Goal: Task Accomplishment & Management: Use online tool/utility

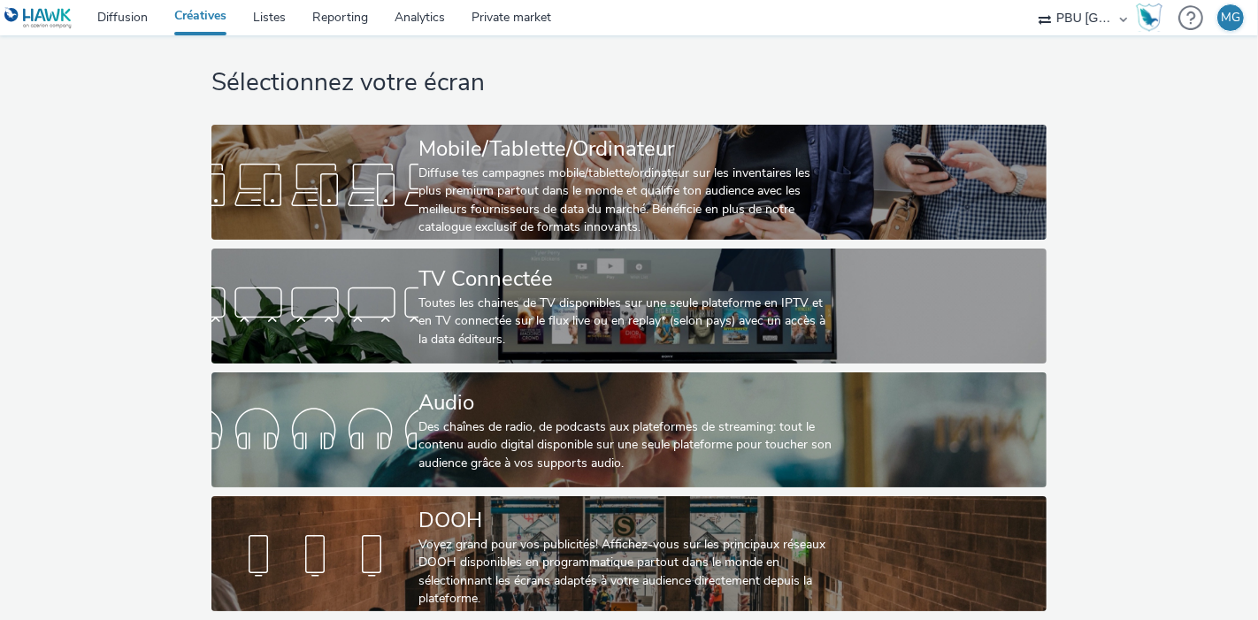
scroll to position [29, 0]
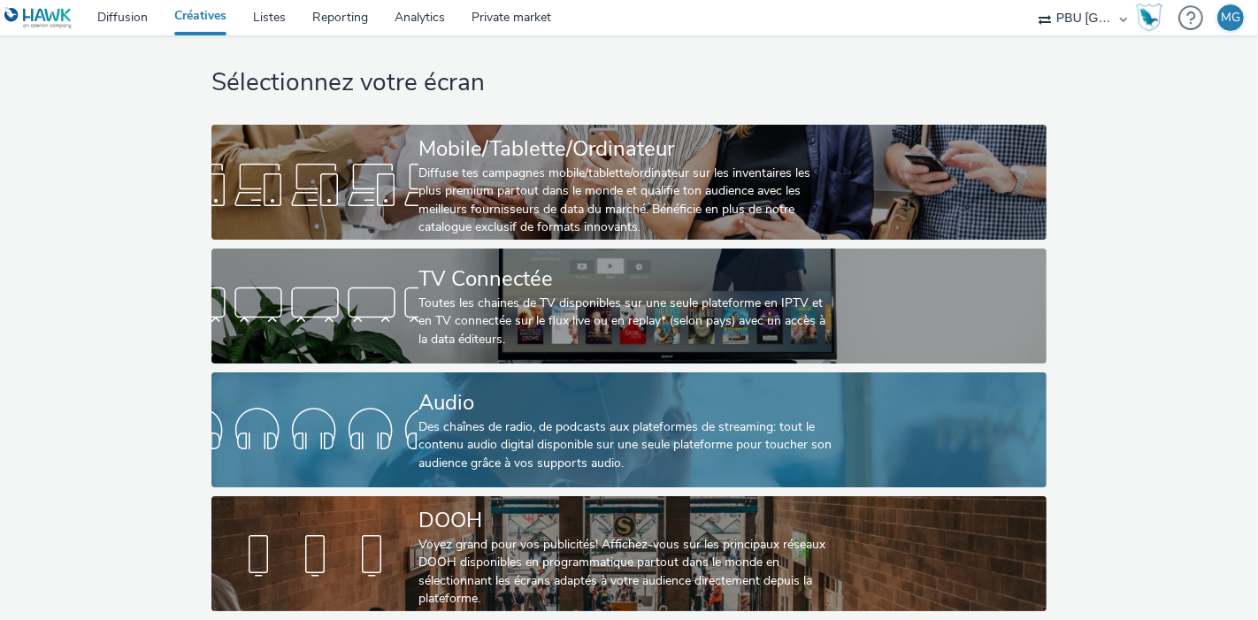
click at [457, 419] on div "Des chaînes de radio, de podcasts aux plateformes de streaming: tout le contenu…" at bounding box center [626, 446] width 414 height 54
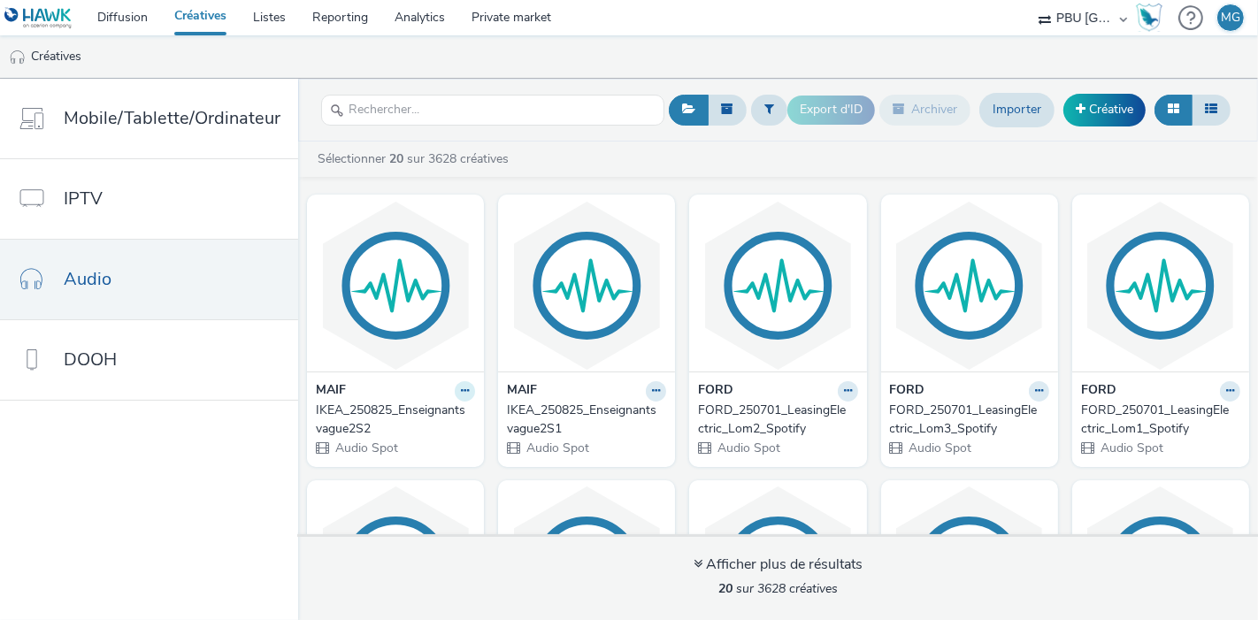
click at [469, 393] on icon at bounding box center [465, 391] width 8 height 11
click at [450, 426] on link "Modifier" at bounding box center [408, 421] width 133 height 35
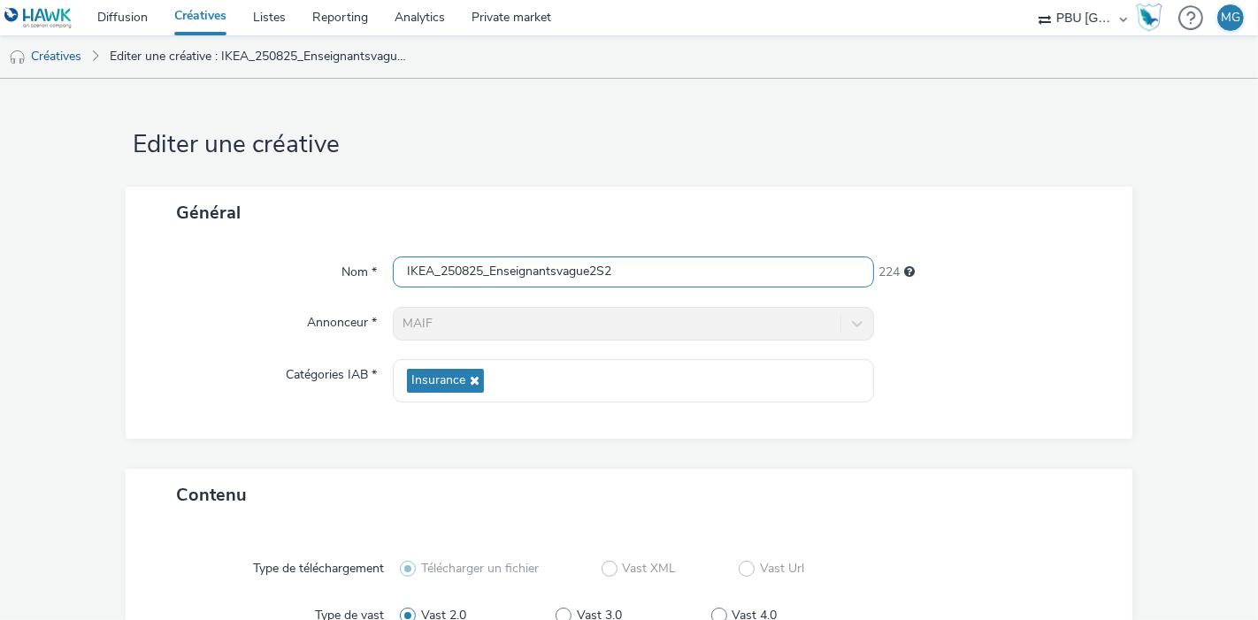
click at [429, 276] on input "IKEA_250825_Enseignantsvague2S2" at bounding box center [633, 272] width 481 height 31
type input "MAIF_250825_Enseignantsvague2S2"
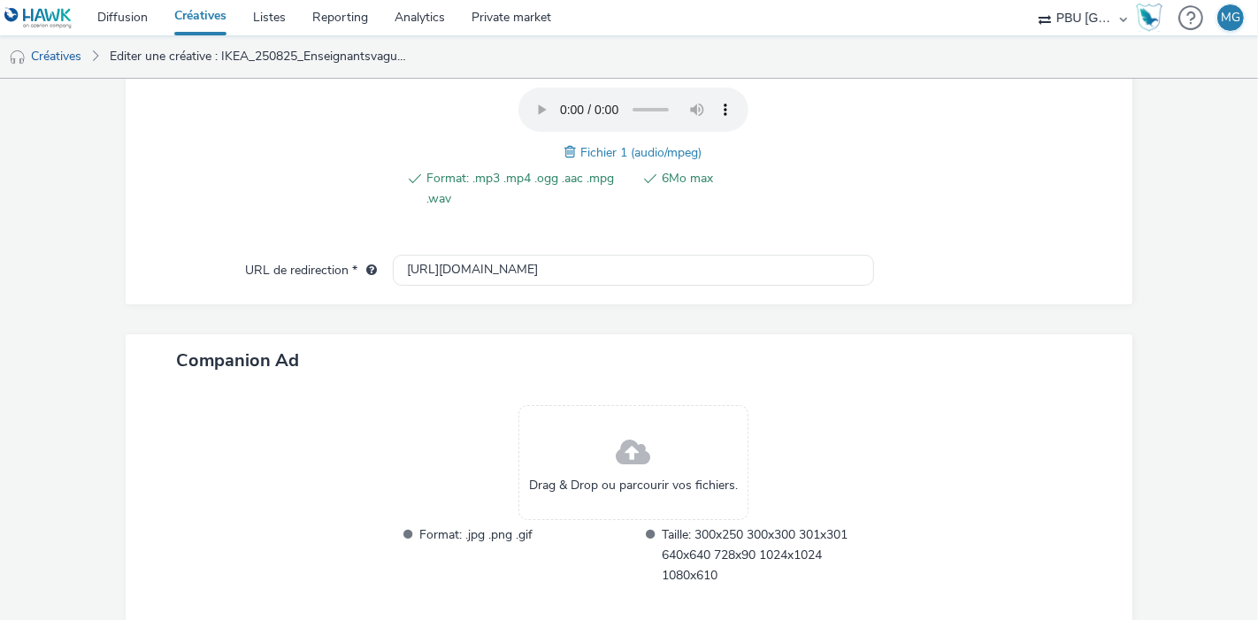
scroll to position [731, 0]
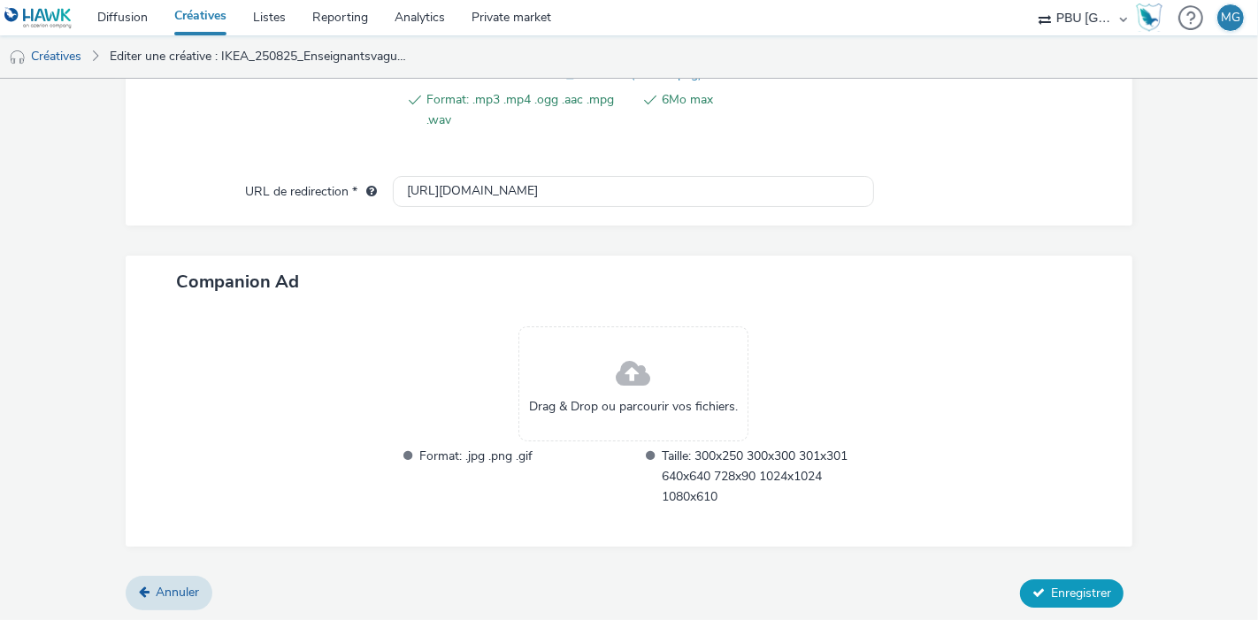
click at [1052, 588] on span "Enregistrer" at bounding box center [1081, 593] width 60 height 17
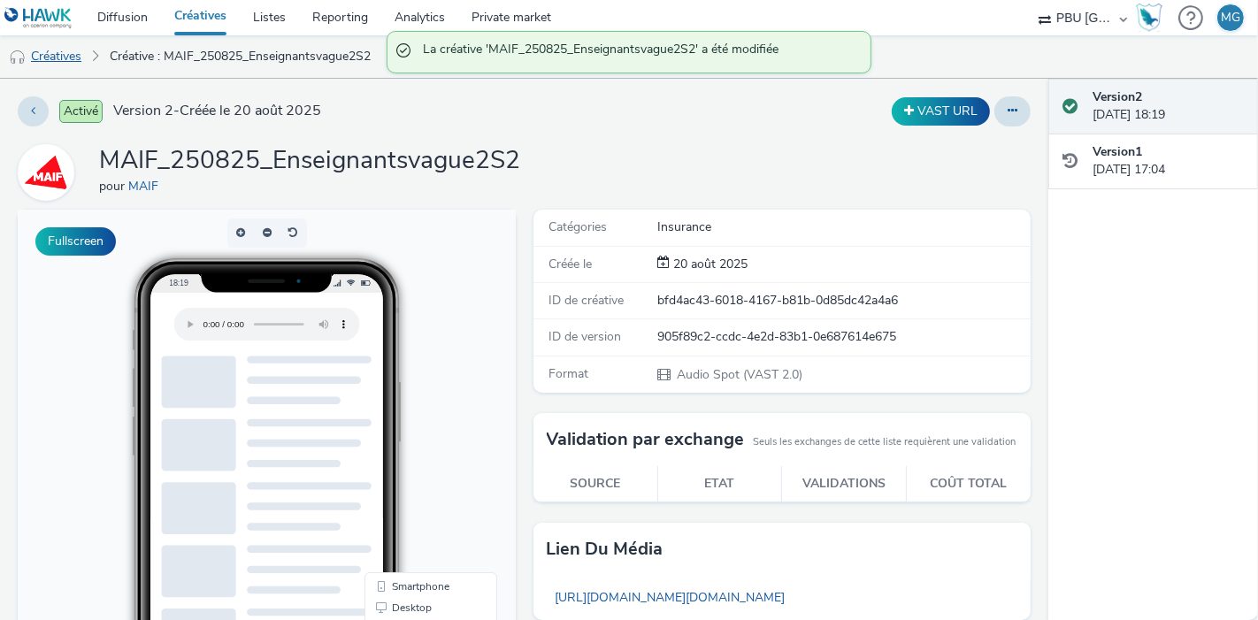
click at [63, 54] on link "Créatives" at bounding box center [45, 56] width 90 height 42
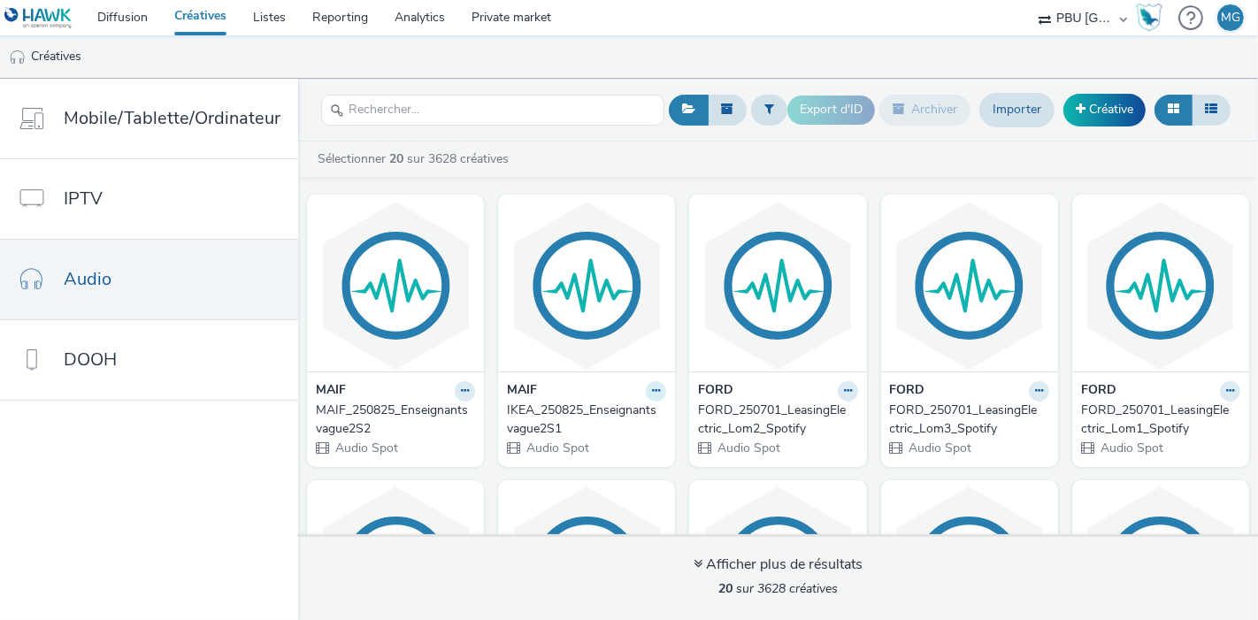
click at [475, 392] on button at bounding box center [465, 391] width 20 height 20
click at [666, 430] on link "Modifier" at bounding box center [600, 421] width 133 height 35
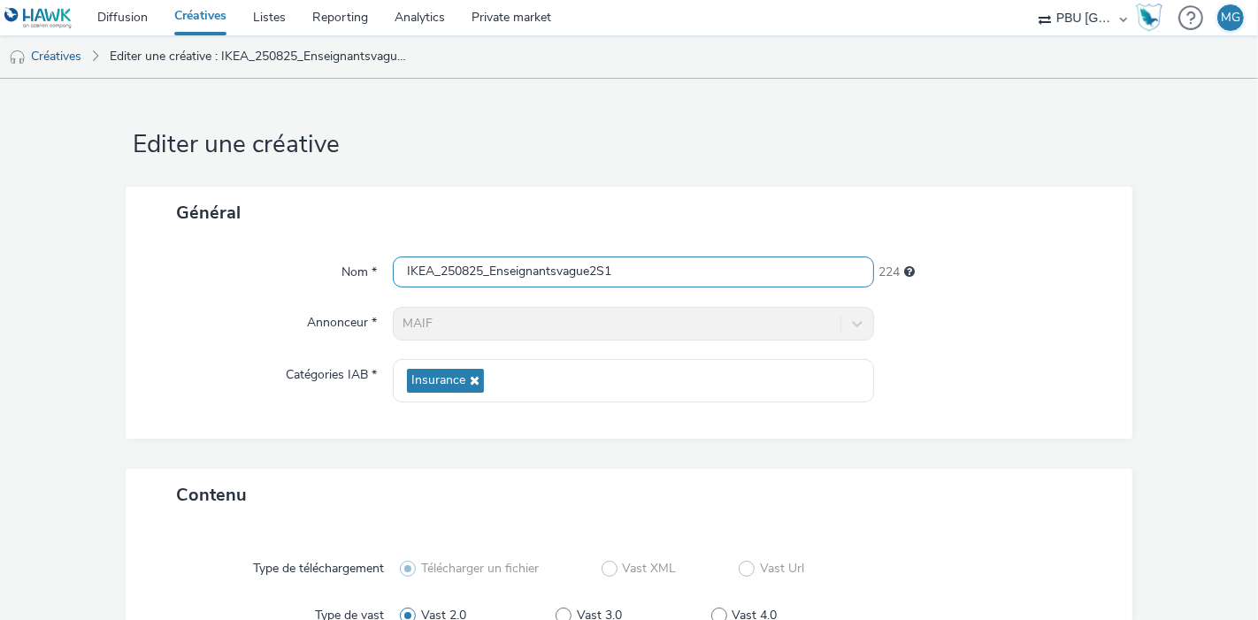
drag, startPoint x: 427, startPoint y: 268, endPoint x: 393, endPoint y: 272, distance: 33.8
click at [393, 272] on input "IKEA_250825_Enseignantsvague2S1" at bounding box center [633, 272] width 481 height 31
type input "MAIF_250825_Enseignantsvague2S1"
click at [1017, 315] on div at bounding box center [994, 324] width 241 height 34
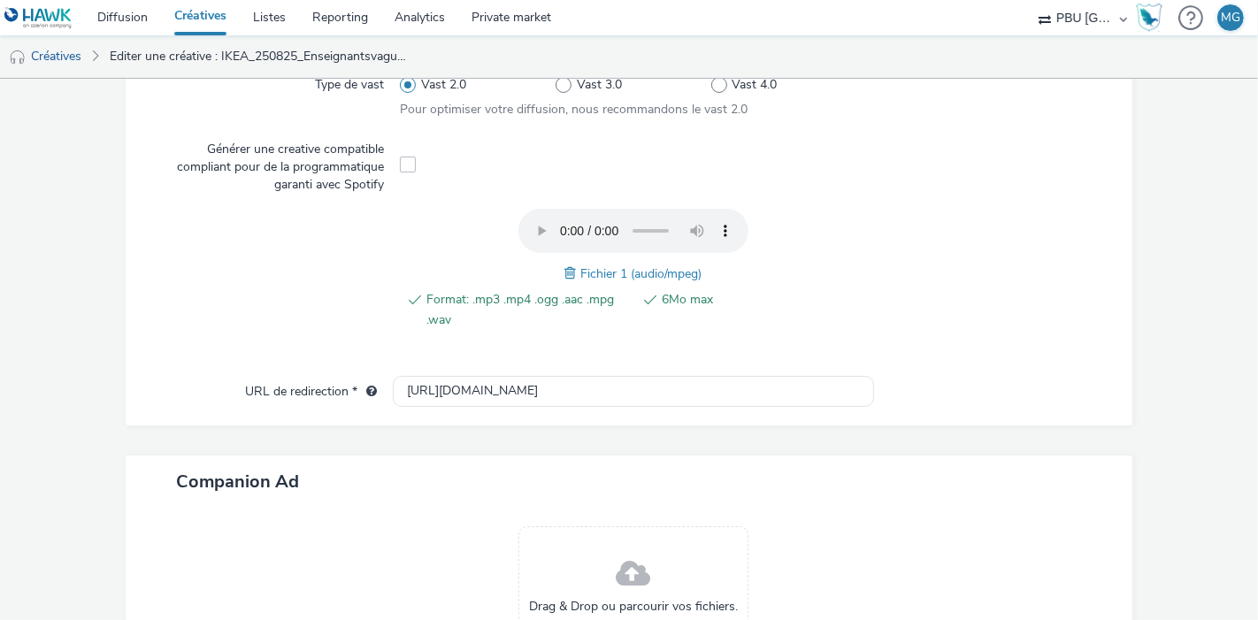
scroll to position [731, 0]
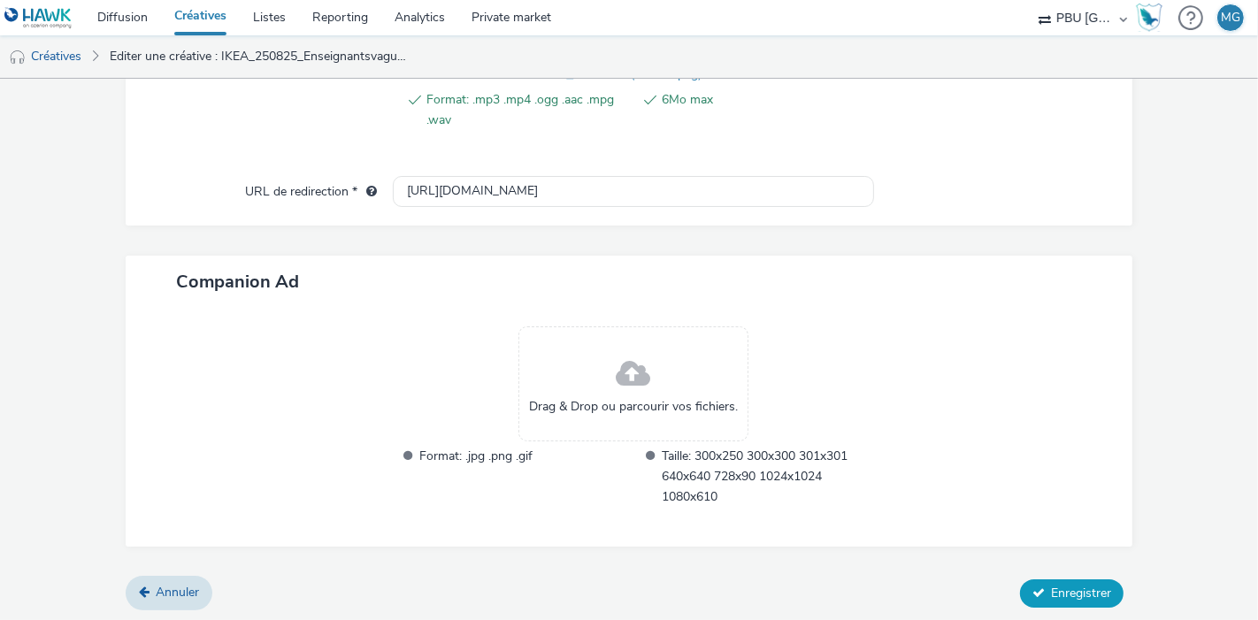
click at [1062, 580] on button "Enregistrer" at bounding box center [1072, 594] width 104 height 28
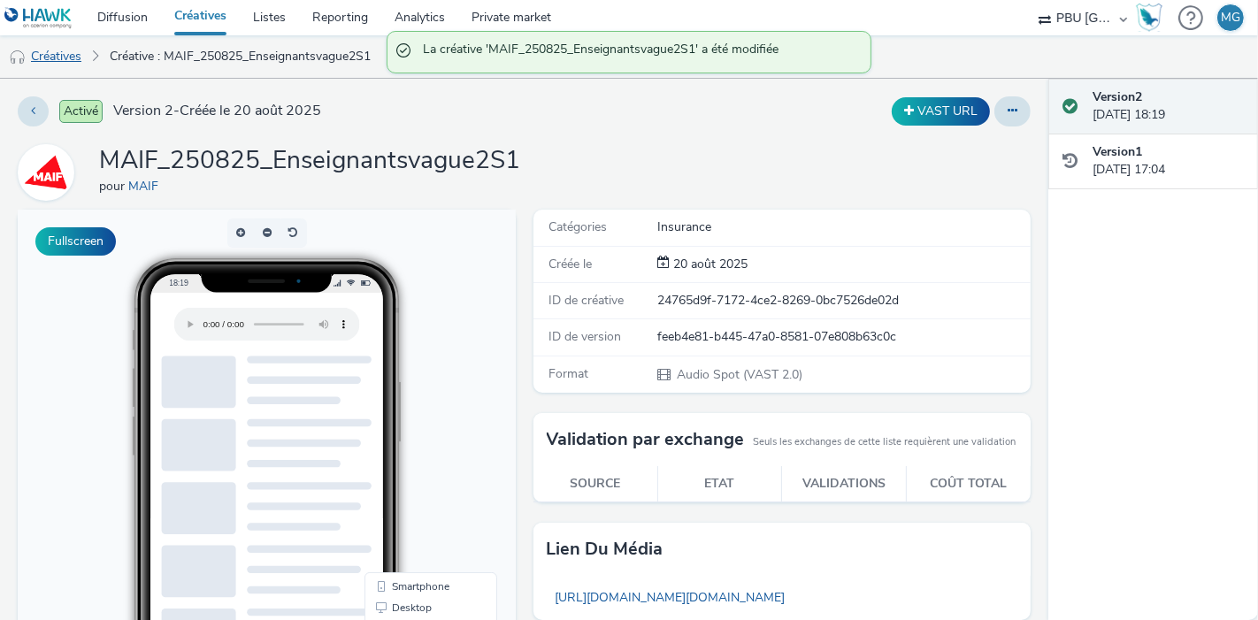
click at [69, 56] on link "Créatives" at bounding box center [45, 56] width 90 height 42
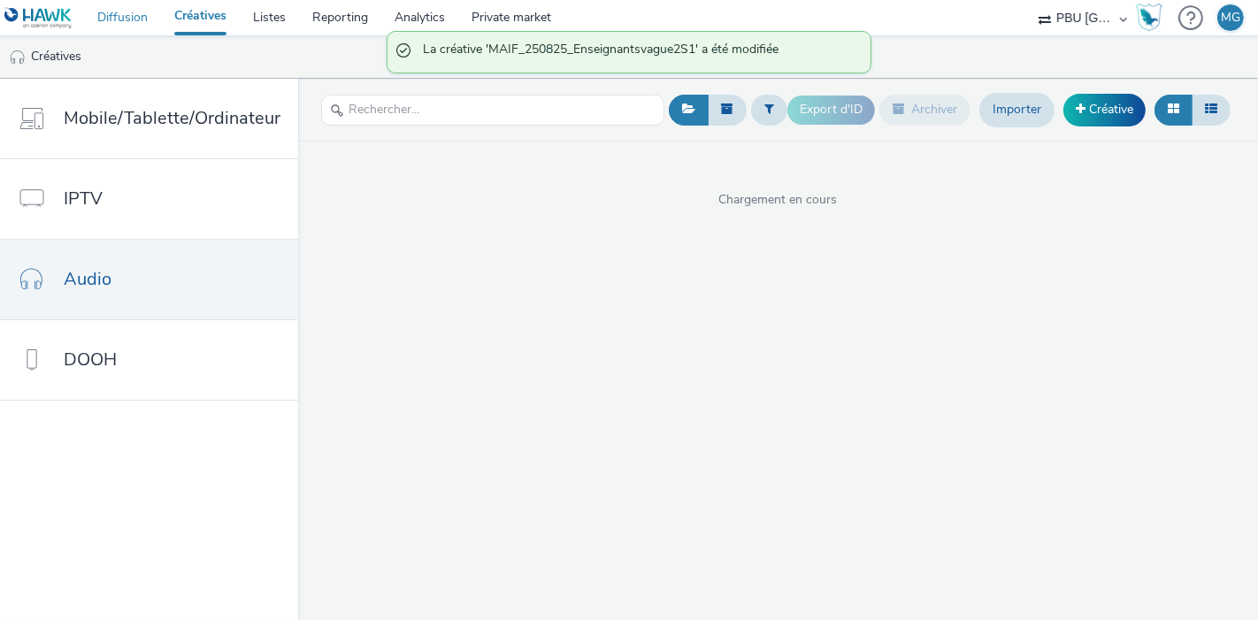
click at [142, 12] on link "Diffusion" at bounding box center [122, 17] width 77 height 35
